Goal: Task Accomplishment & Management: Use online tool/utility

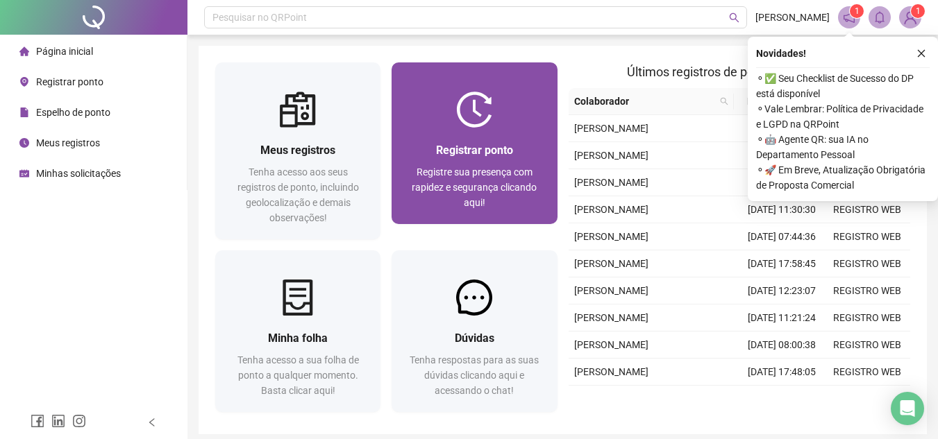
click at [466, 137] on div "Registrar ponto Registre sua presença com rapidez e segurança clicando aqui!" at bounding box center [474, 176] width 165 height 97
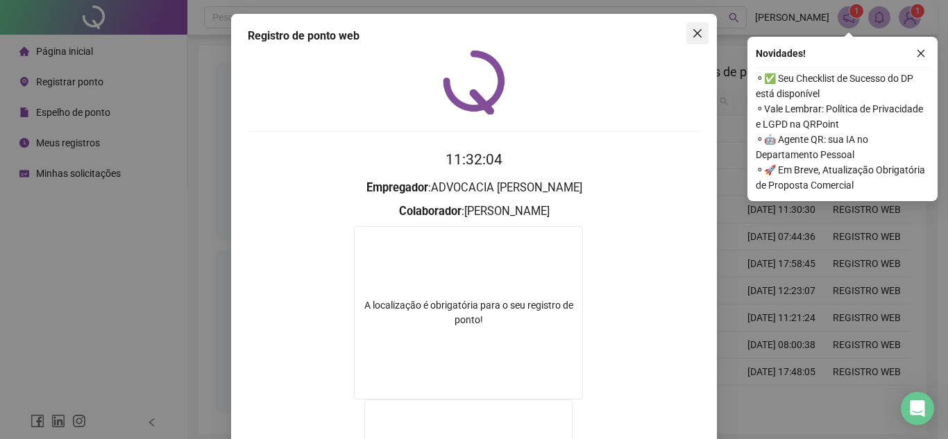
click at [687, 41] on button "Close" at bounding box center [698, 33] width 22 height 22
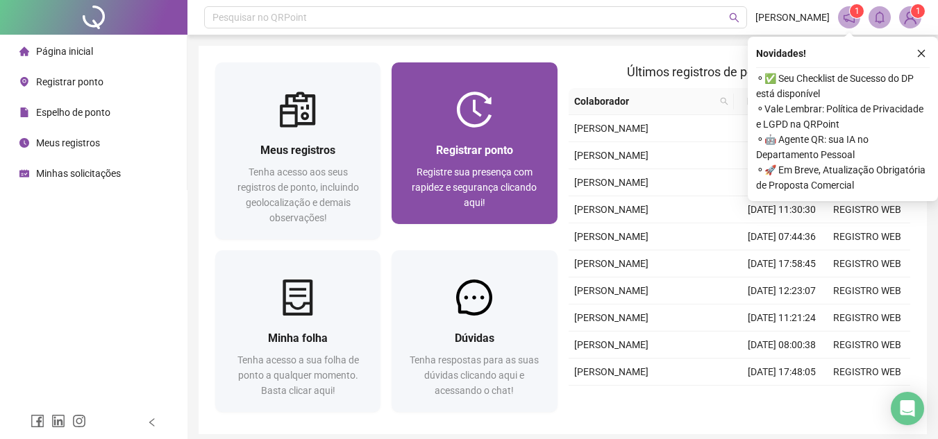
click at [470, 144] on span "Registrar ponto" at bounding box center [474, 150] width 77 height 13
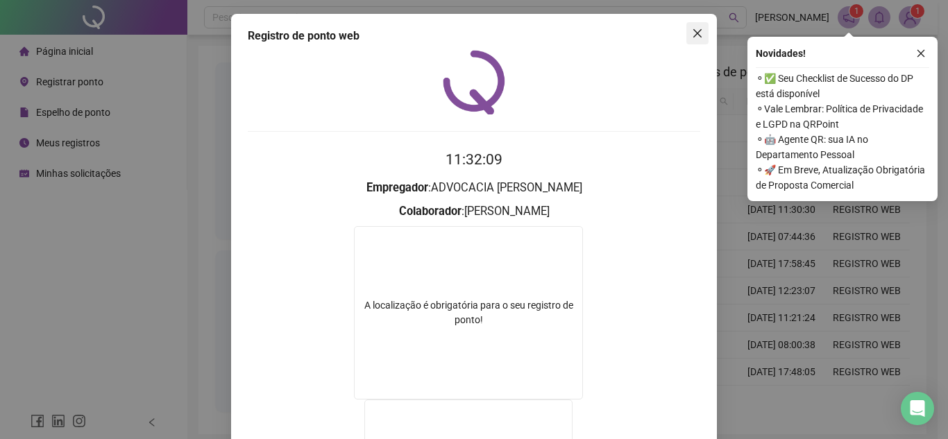
click at [692, 36] on icon "close" at bounding box center [697, 33] width 11 height 11
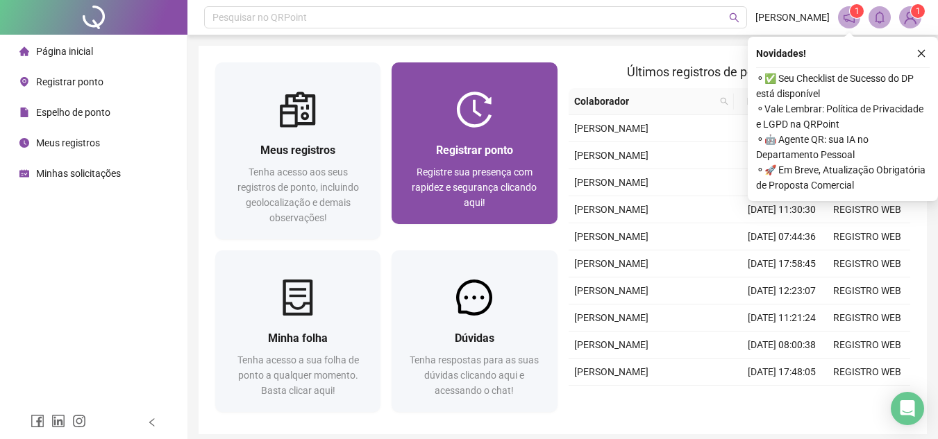
click at [450, 192] on span "Registre sua presença com rapidez e segurança clicando aqui!" at bounding box center [474, 188] width 125 height 42
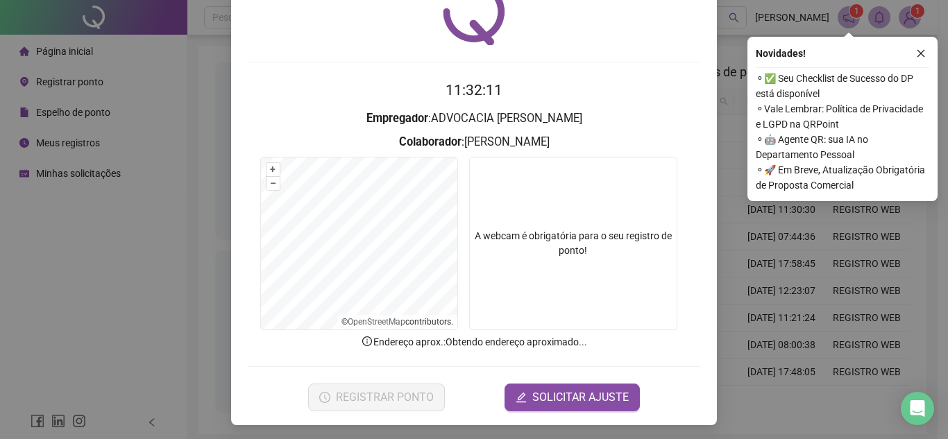
scroll to position [72, 0]
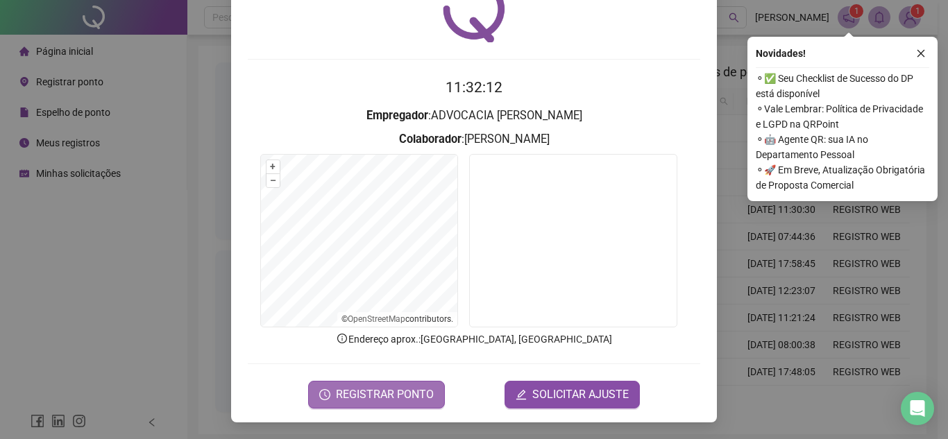
click at [413, 397] on span "REGISTRAR PONTO" at bounding box center [385, 395] width 98 height 17
